Goal: Transaction & Acquisition: Purchase product/service

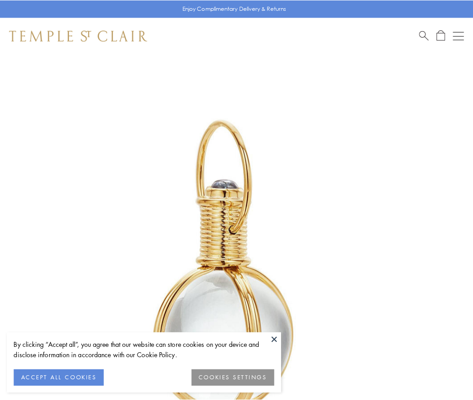
scroll to position [235, 0]
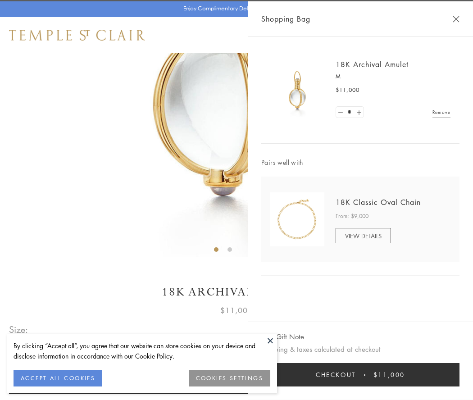
click at [361, 375] on button "Checkout $11,000" at bounding box center [360, 374] width 198 height 23
